Goal: Information Seeking & Learning: Learn about a topic

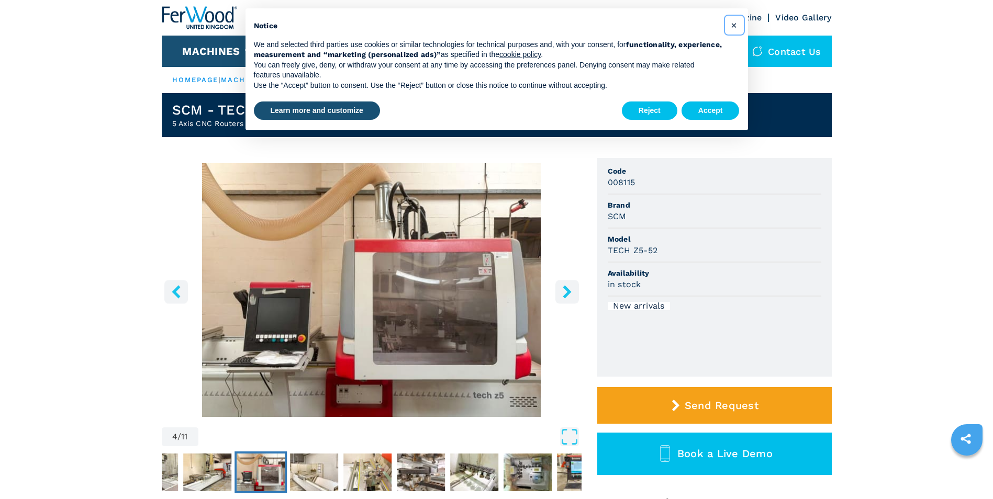
click at [730, 22] on button "×" at bounding box center [734, 25] width 17 height 17
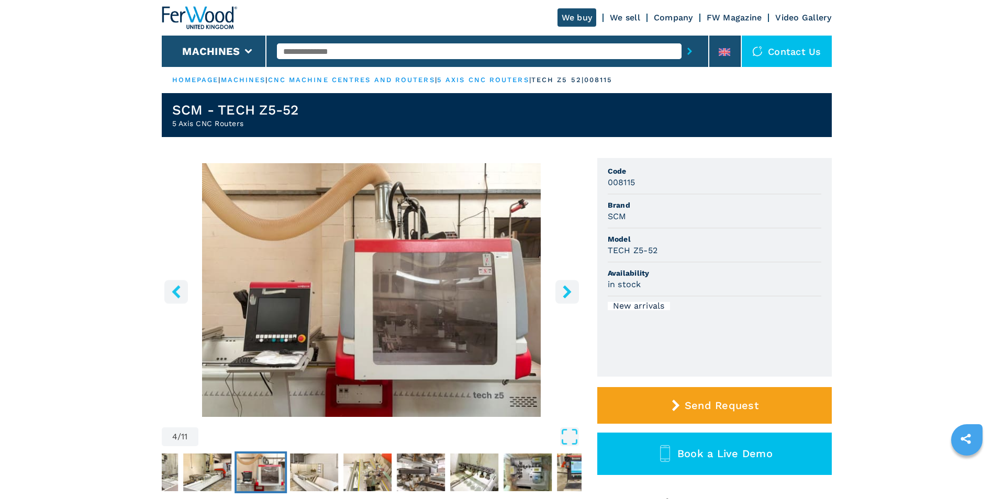
click at [576, 282] on button "right-button" at bounding box center [567, 292] width 24 height 24
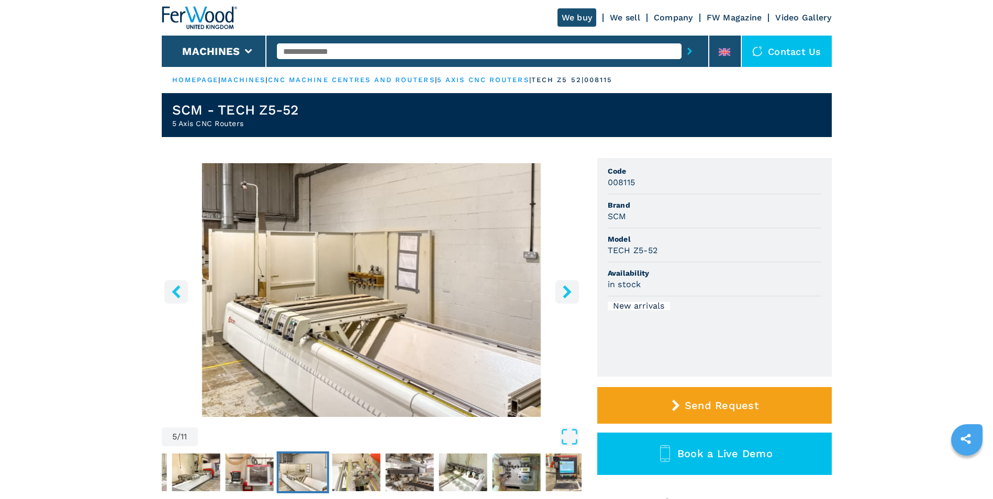
click at [563, 294] on icon "right-button" at bounding box center [566, 291] width 13 height 13
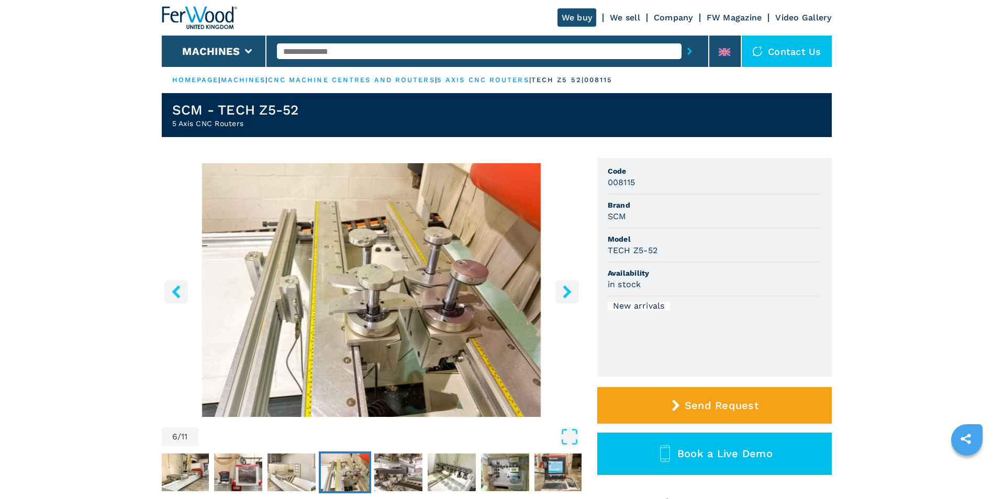
click at [563, 294] on icon "right-button" at bounding box center [566, 291] width 13 height 13
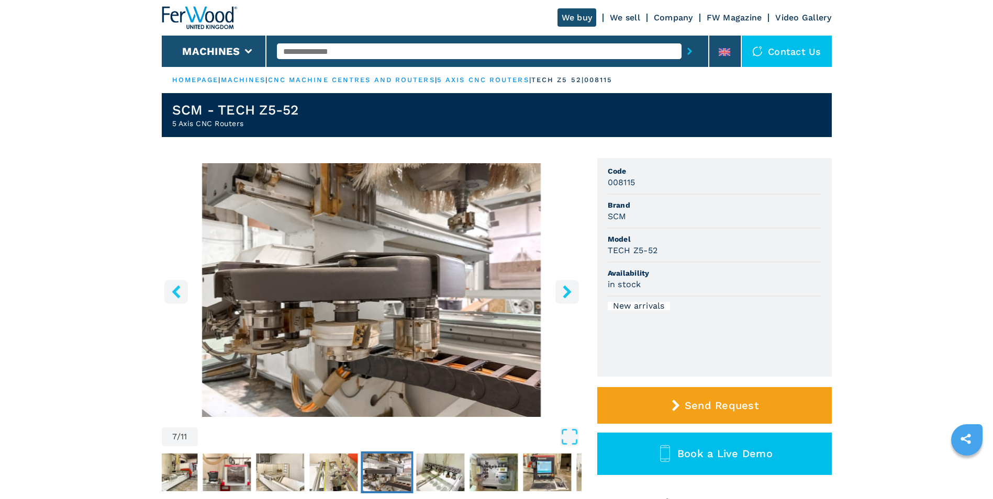
click at [563, 294] on icon "right-button" at bounding box center [566, 291] width 13 height 13
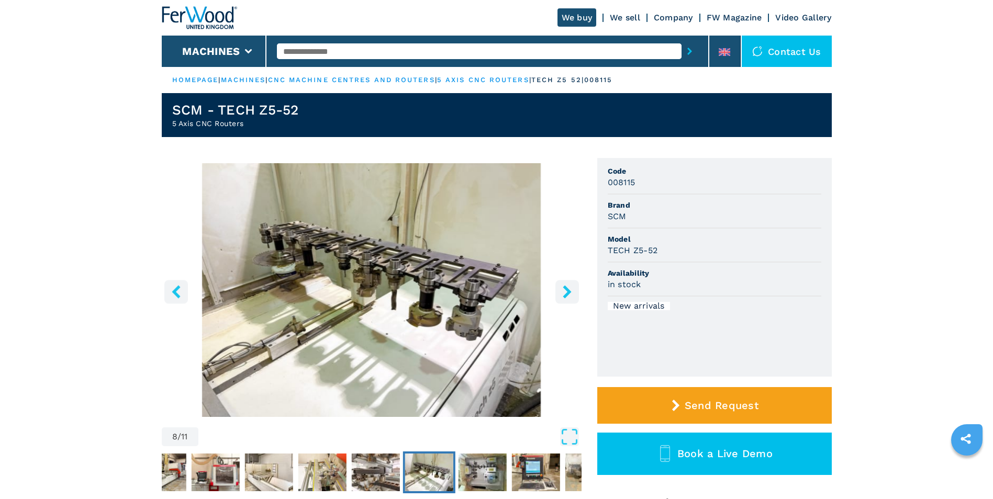
click at [563, 294] on icon "right-button" at bounding box center [566, 291] width 13 height 13
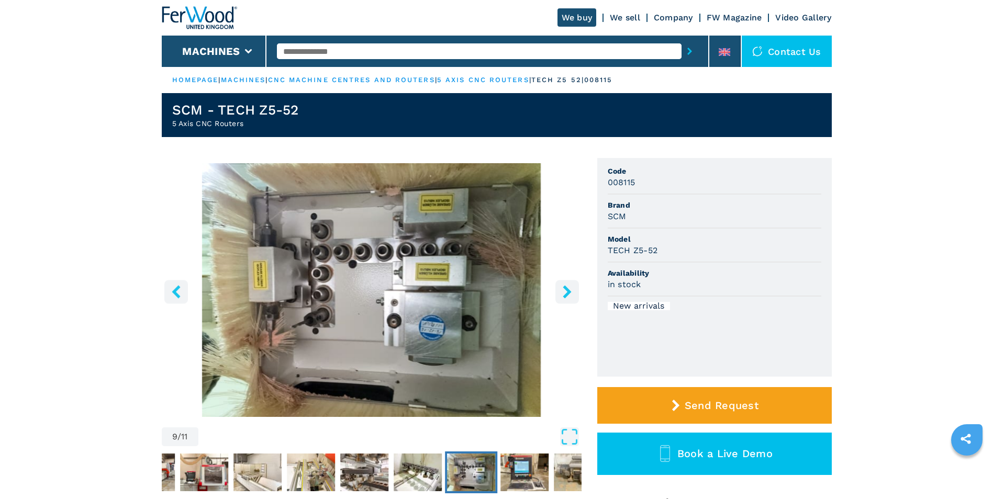
click at [563, 294] on icon "right-button" at bounding box center [566, 291] width 13 height 13
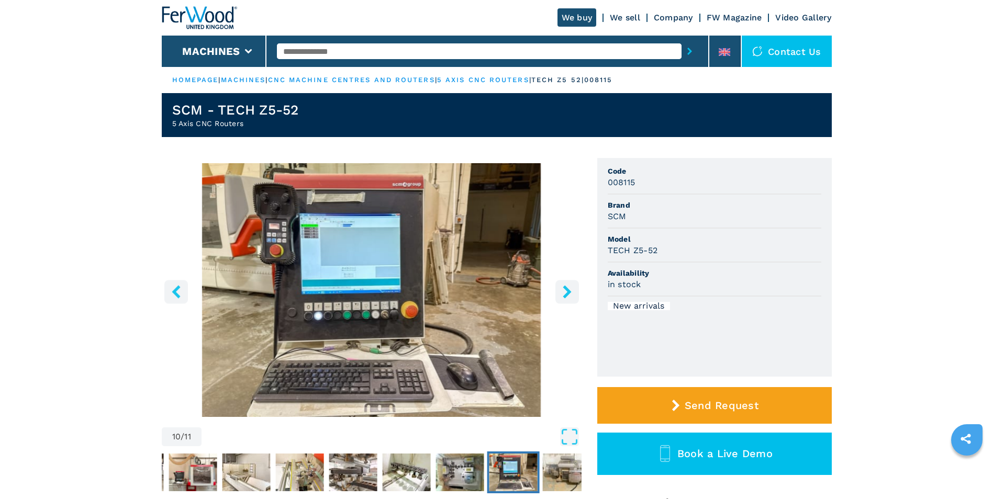
click at [563, 294] on icon "right-button" at bounding box center [566, 291] width 13 height 13
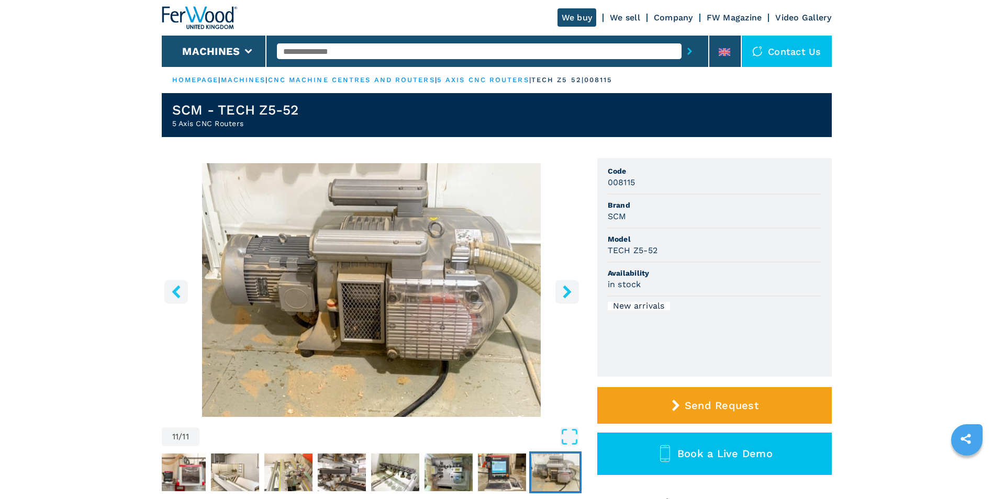
click at [563, 294] on icon "right-button" at bounding box center [566, 291] width 13 height 13
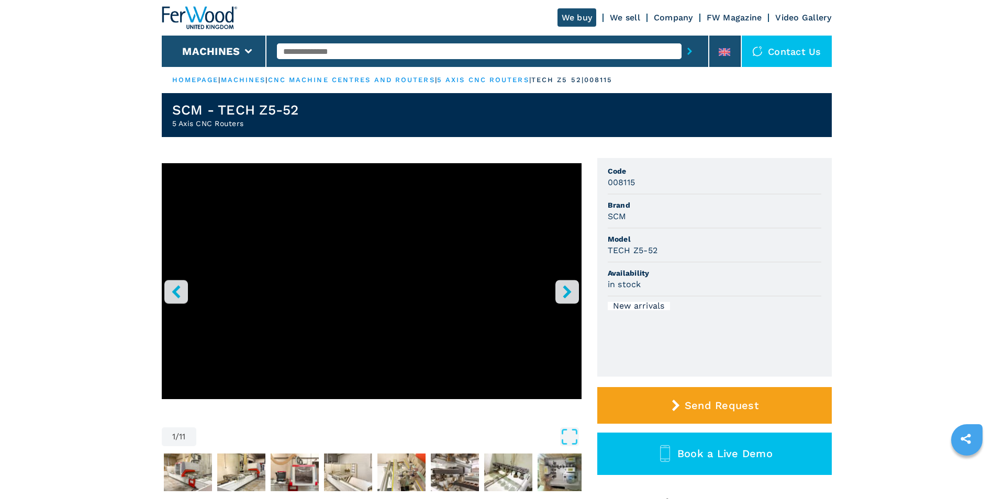
click at [563, 294] on icon "right-button" at bounding box center [566, 291] width 13 height 13
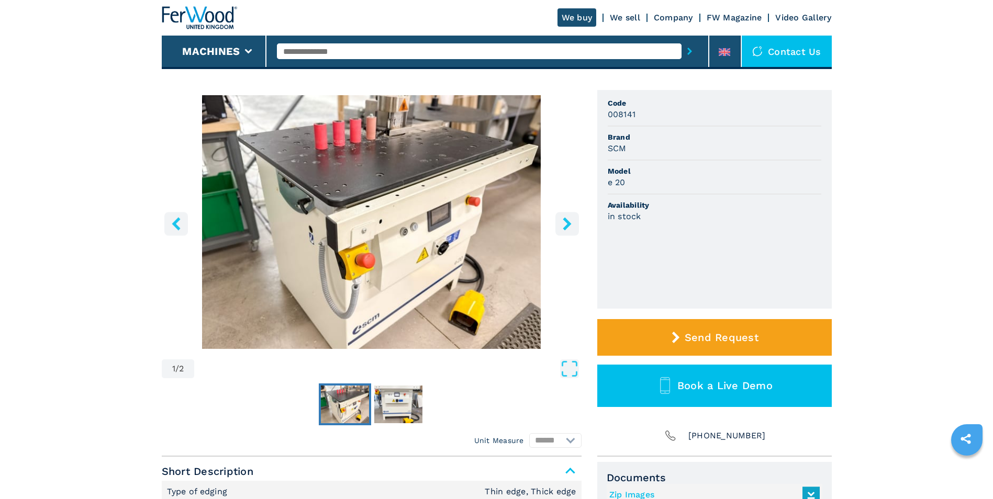
scroll to position [209, 0]
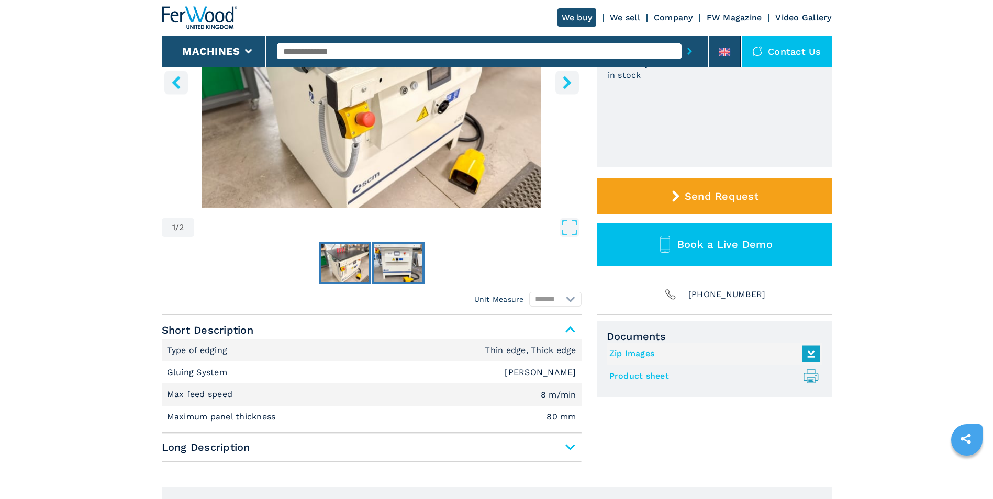
click at [392, 257] on img "Go to Slide 2" at bounding box center [398, 263] width 48 height 38
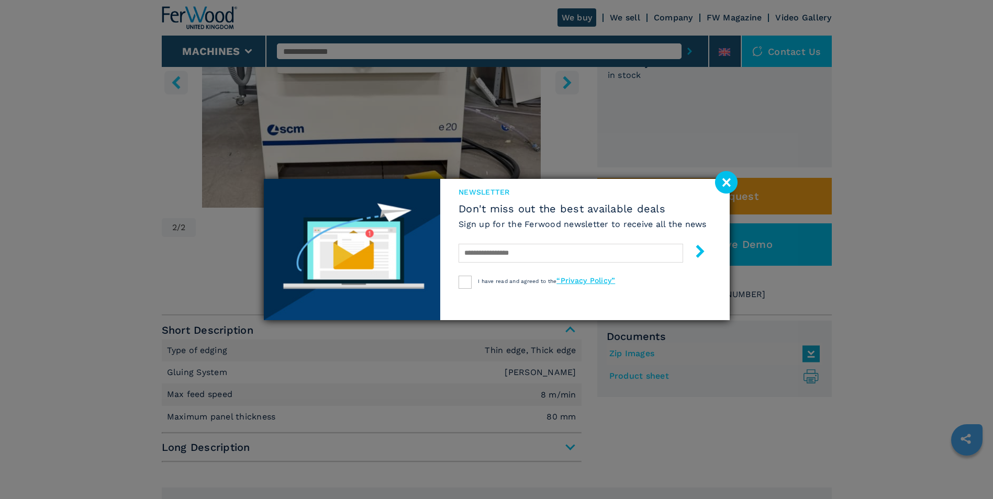
click at [716, 185] on image at bounding box center [726, 182] width 23 height 23
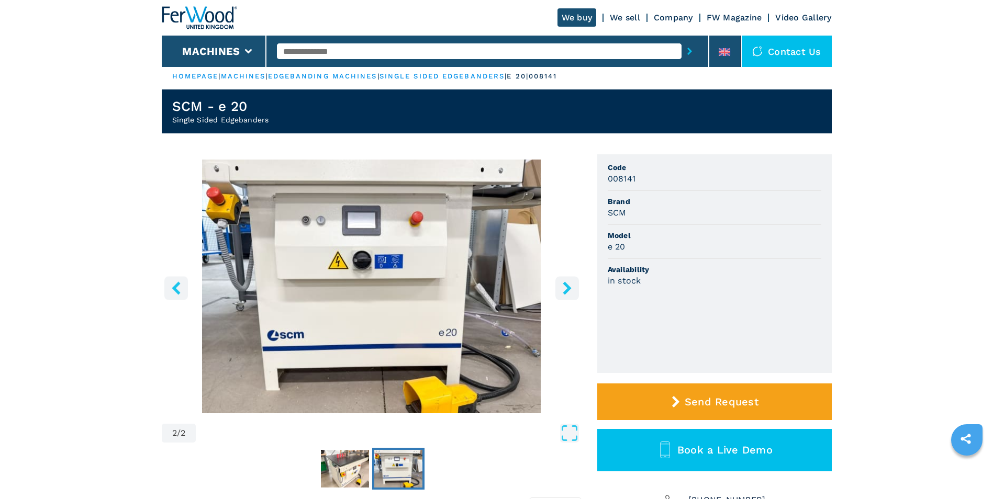
scroll to position [0, 0]
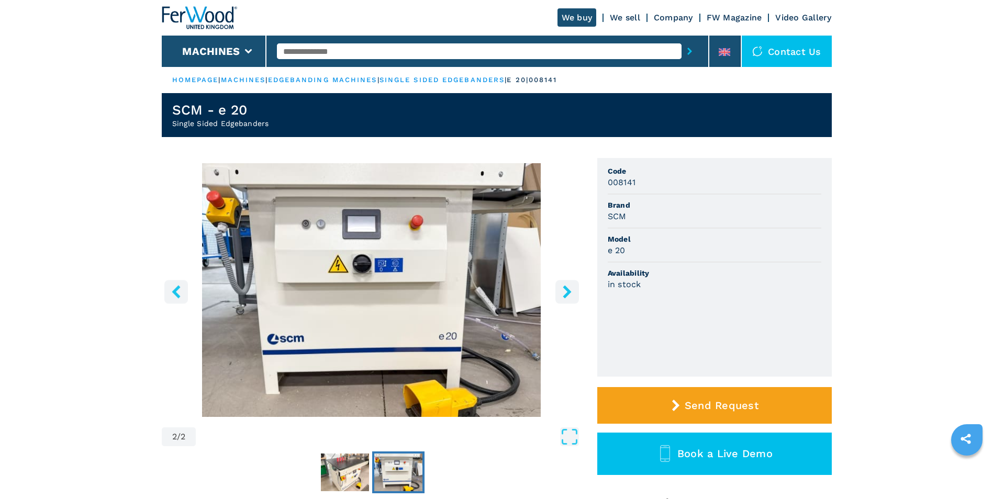
click at [626, 18] on link "We sell" at bounding box center [625, 18] width 30 height 10
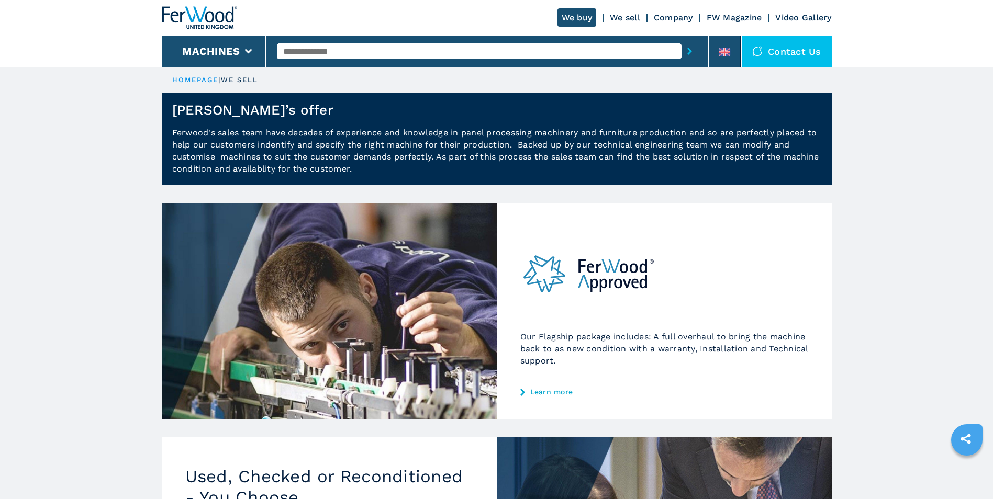
click at [791, 18] on link "Video Gallery" at bounding box center [803, 18] width 56 height 10
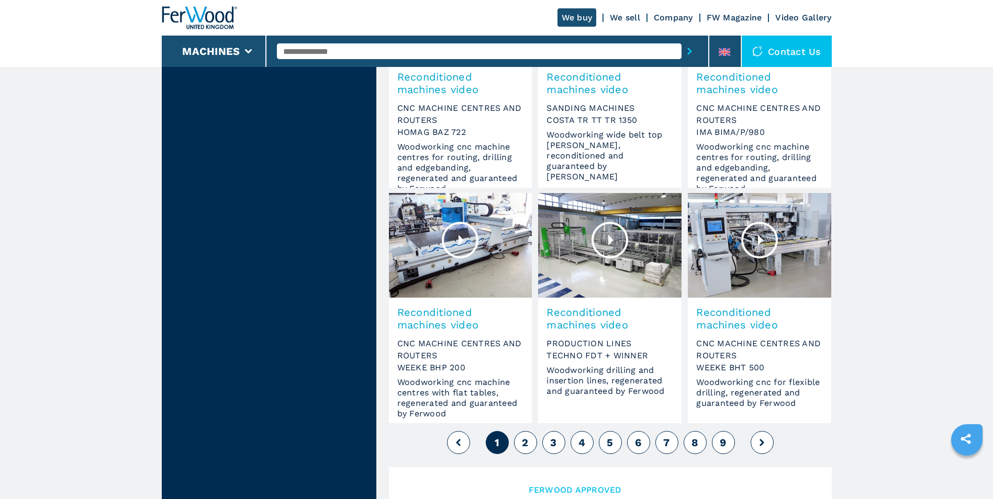
scroll to position [785, 0]
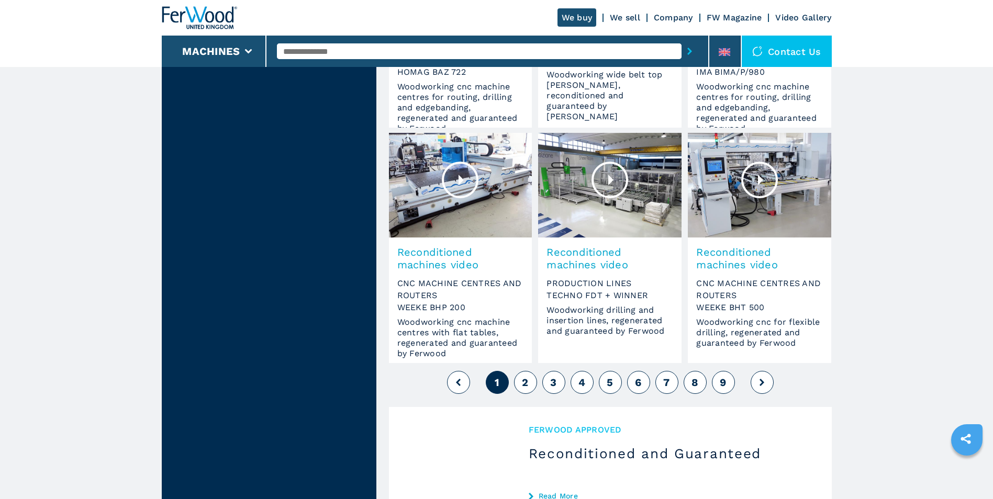
click at [529, 384] on button "2" at bounding box center [525, 382] width 23 height 23
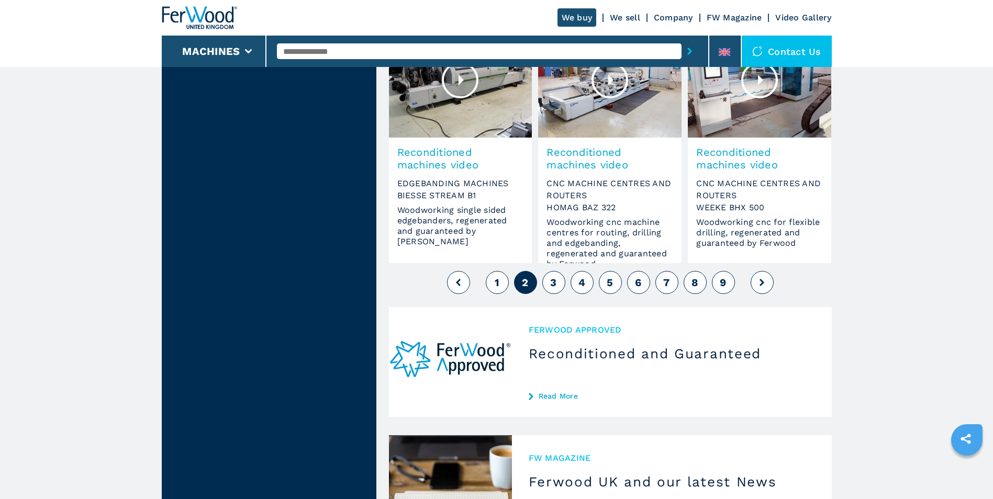
scroll to position [837, 0]
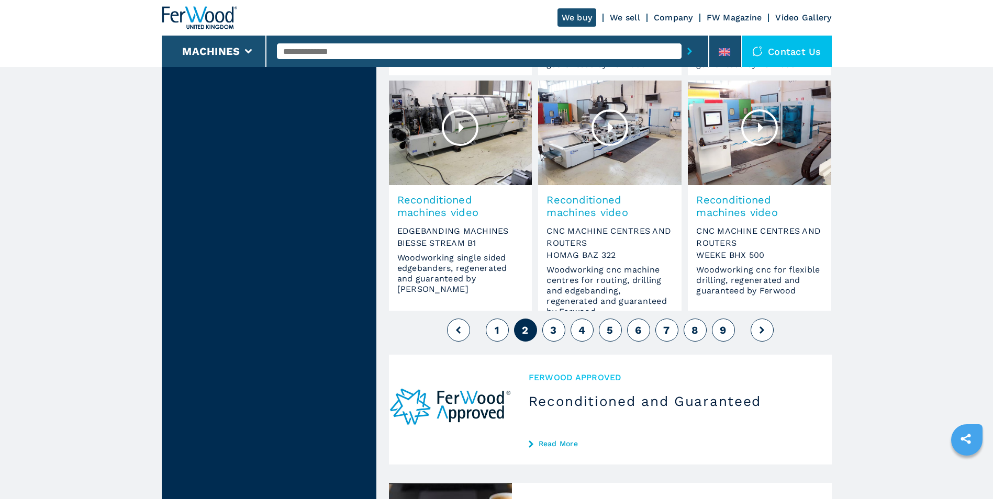
click at [558, 331] on button "3" at bounding box center [553, 330] width 23 height 23
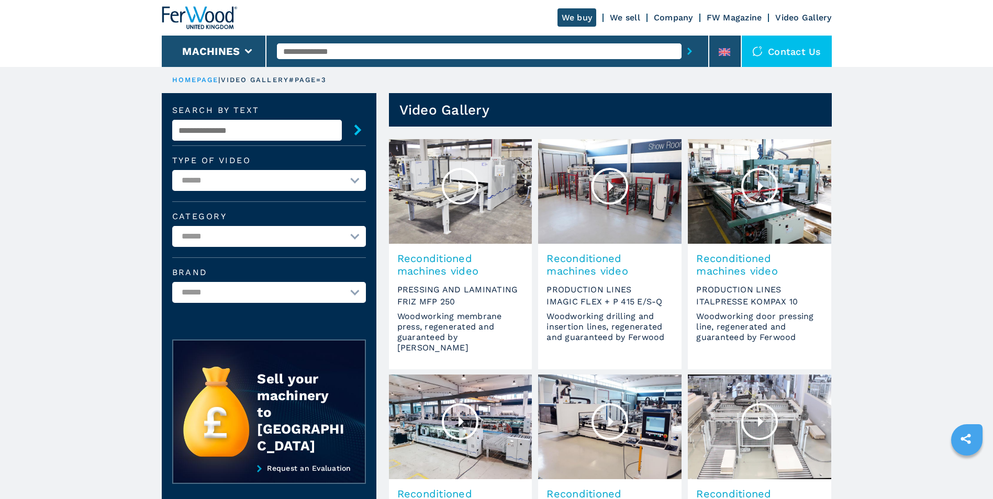
click at [360, 130] on icon "submit" at bounding box center [357, 130] width 7 height 11
click at [358, 130] on icon "submit" at bounding box center [357, 130] width 7 height 11
click at [243, 130] on input "text" at bounding box center [257, 130] width 170 height 21
click at [248, 131] on input "text" at bounding box center [257, 130] width 170 height 21
click at [200, 130] on input "*********" at bounding box center [257, 130] width 170 height 21
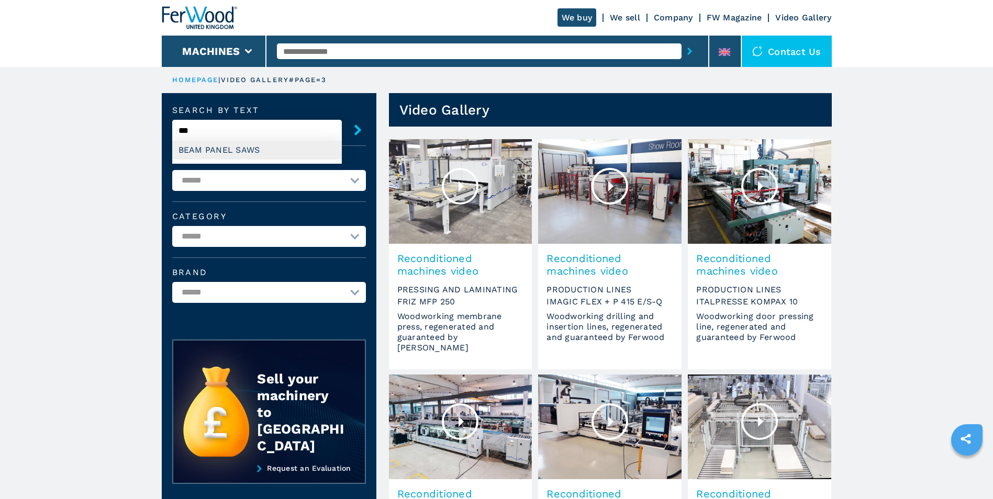
click at [227, 153] on div "BEAM PANEL SAWS" at bounding box center [257, 150] width 170 height 19
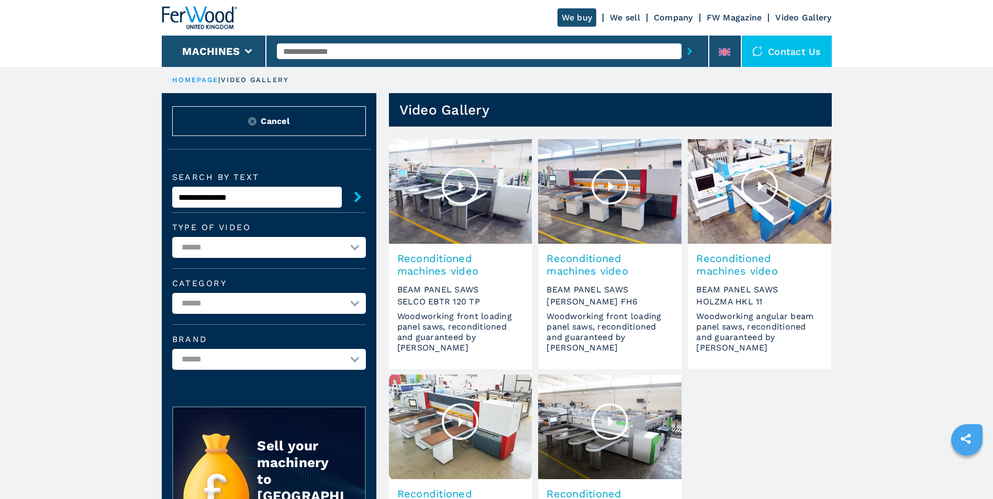
click at [200, 195] on input "**********" at bounding box center [257, 197] width 170 height 21
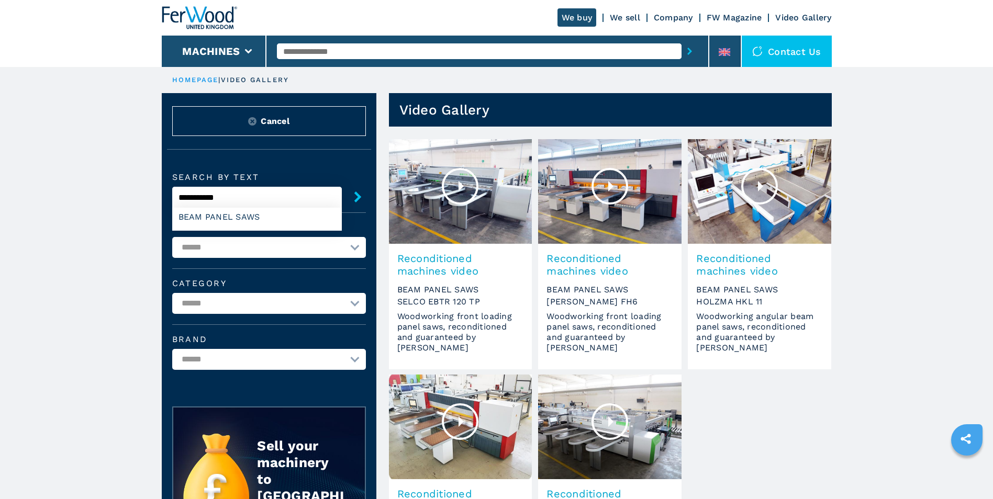
click at [255, 197] on input "**********" at bounding box center [257, 197] width 170 height 21
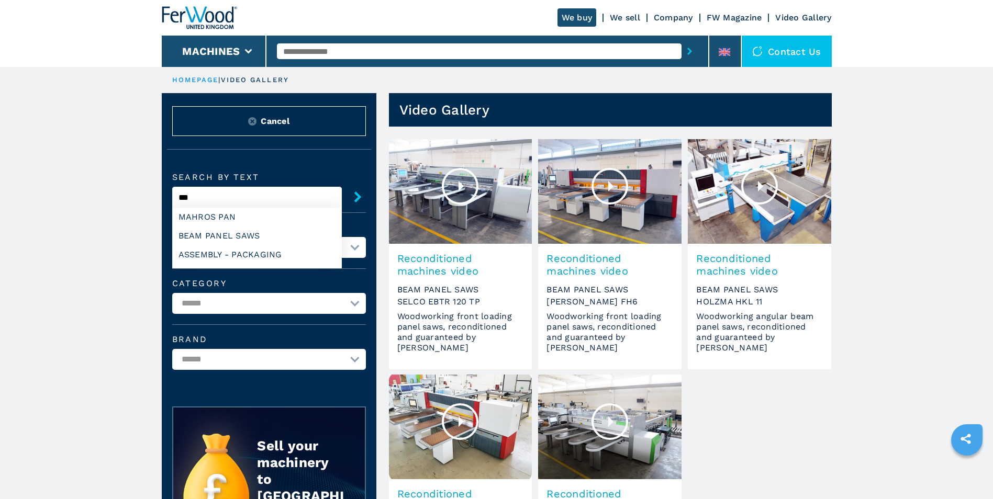
type input "*"
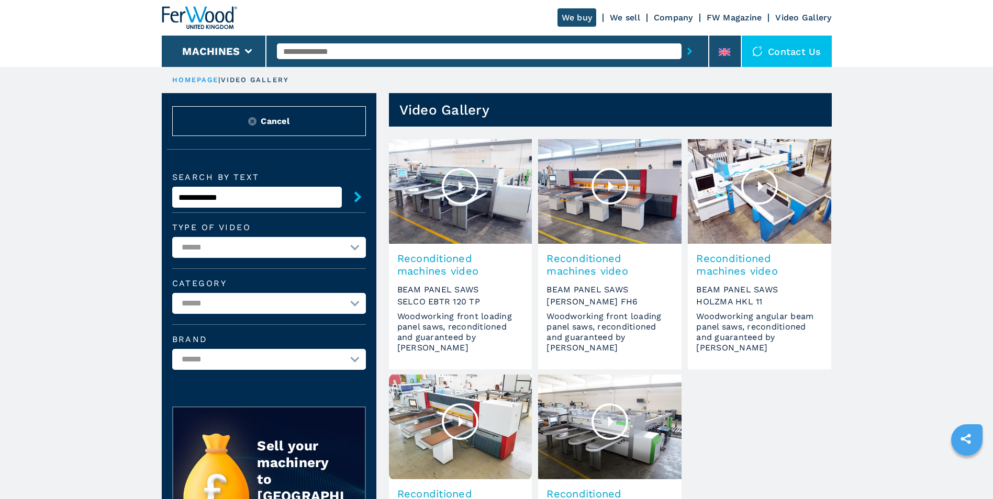
type input "**********"
click at [342, 186] on button "submit" at bounding box center [354, 196] width 24 height 21
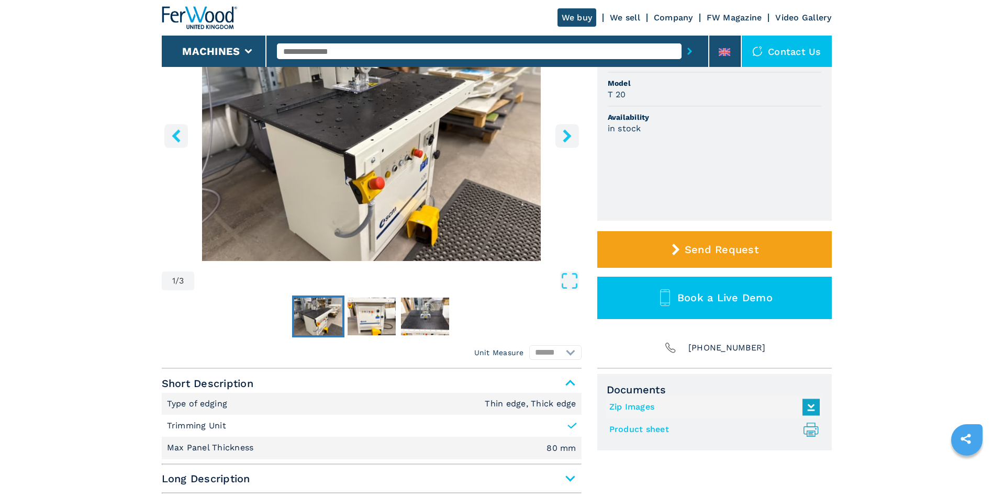
scroll to position [157, 0]
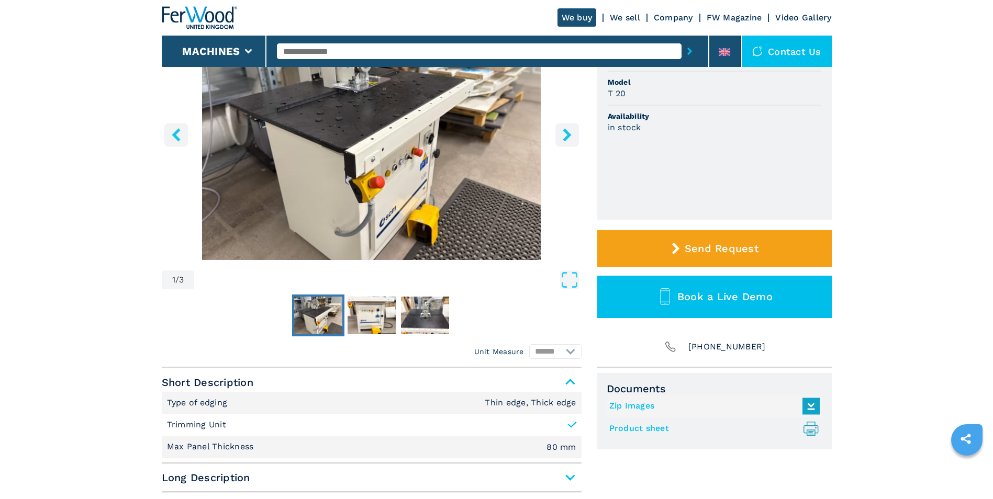
click at [375, 228] on img "Go to Slide 1" at bounding box center [372, 133] width 420 height 254
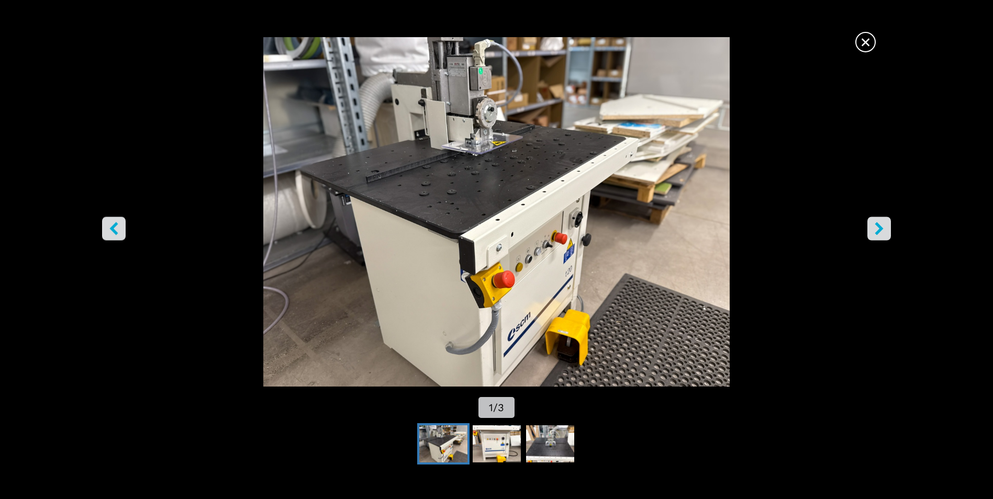
click at [874, 221] on button "right-button" at bounding box center [879, 229] width 24 height 24
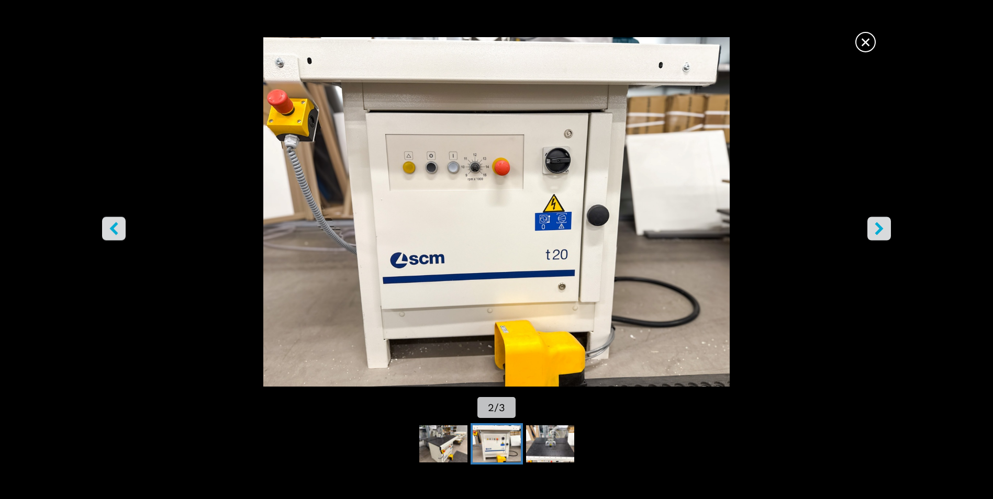
click at [874, 221] on button "right-button" at bounding box center [879, 229] width 24 height 24
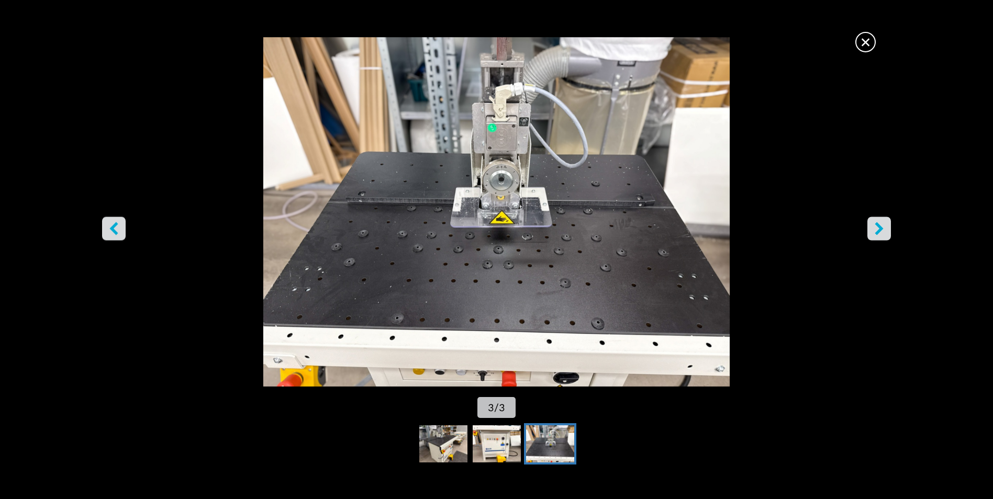
click at [874, 221] on button "right-button" at bounding box center [879, 229] width 24 height 24
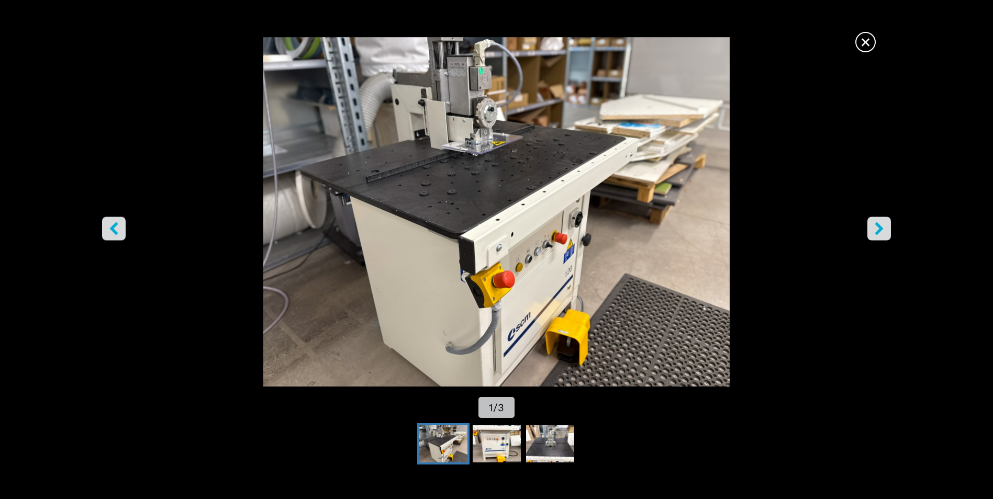
click at [874, 221] on button "right-button" at bounding box center [879, 229] width 24 height 24
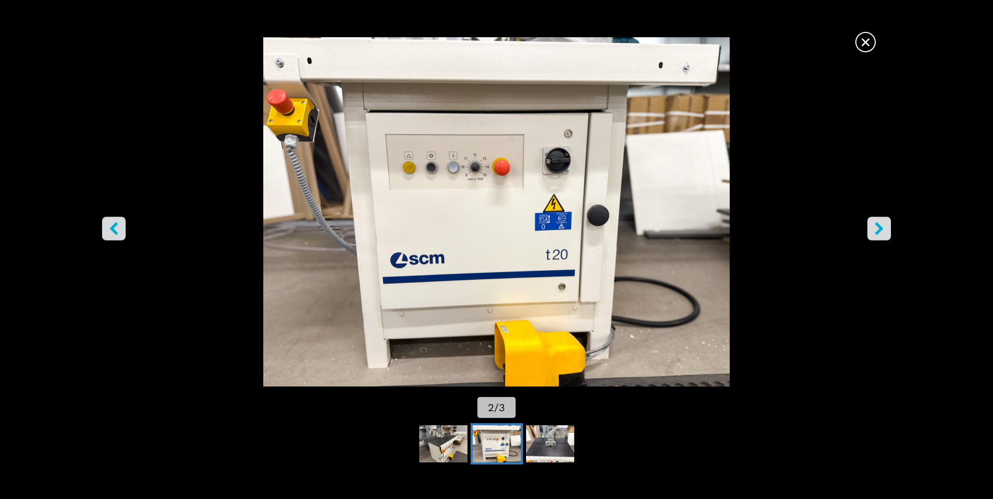
click at [874, 221] on button "right-button" at bounding box center [879, 229] width 24 height 24
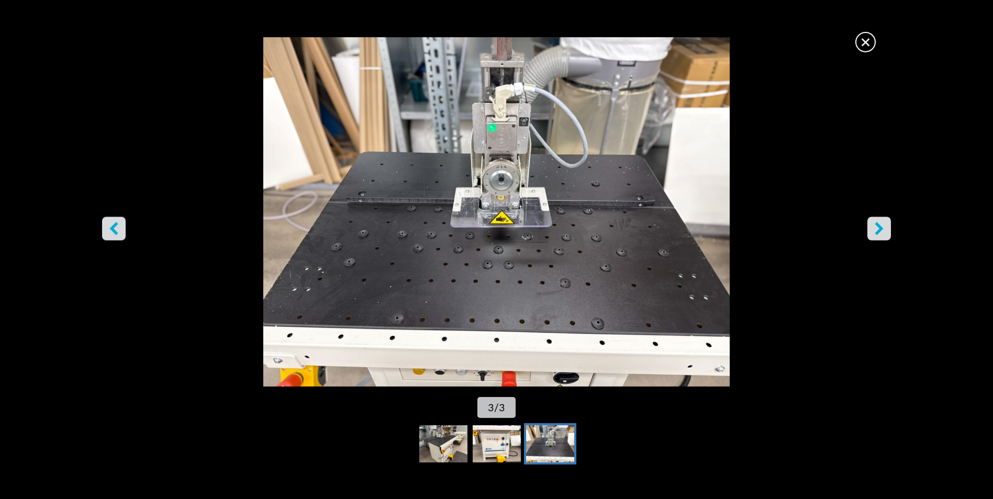
click at [868, 42] on span "×" at bounding box center [865, 40] width 18 height 18
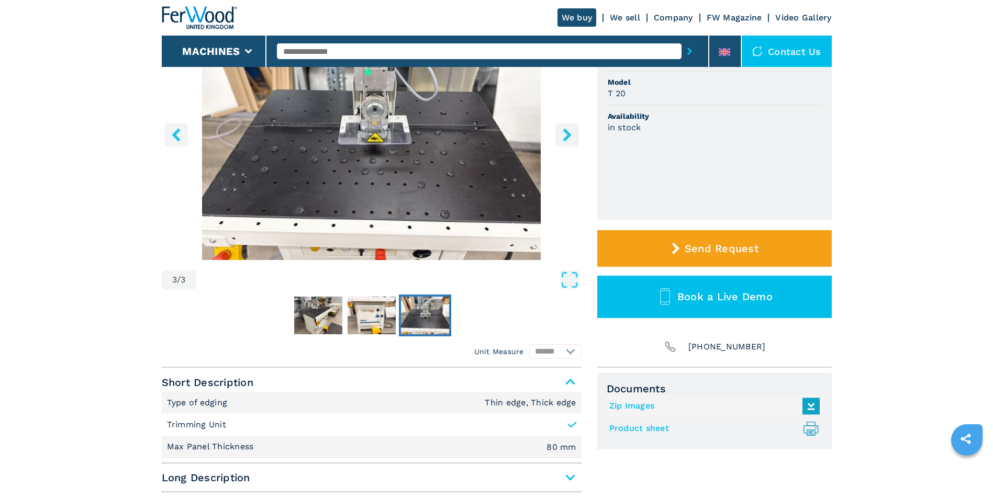
scroll to position [0, 0]
